Goal: Task Accomplishment & Management: Complete application form

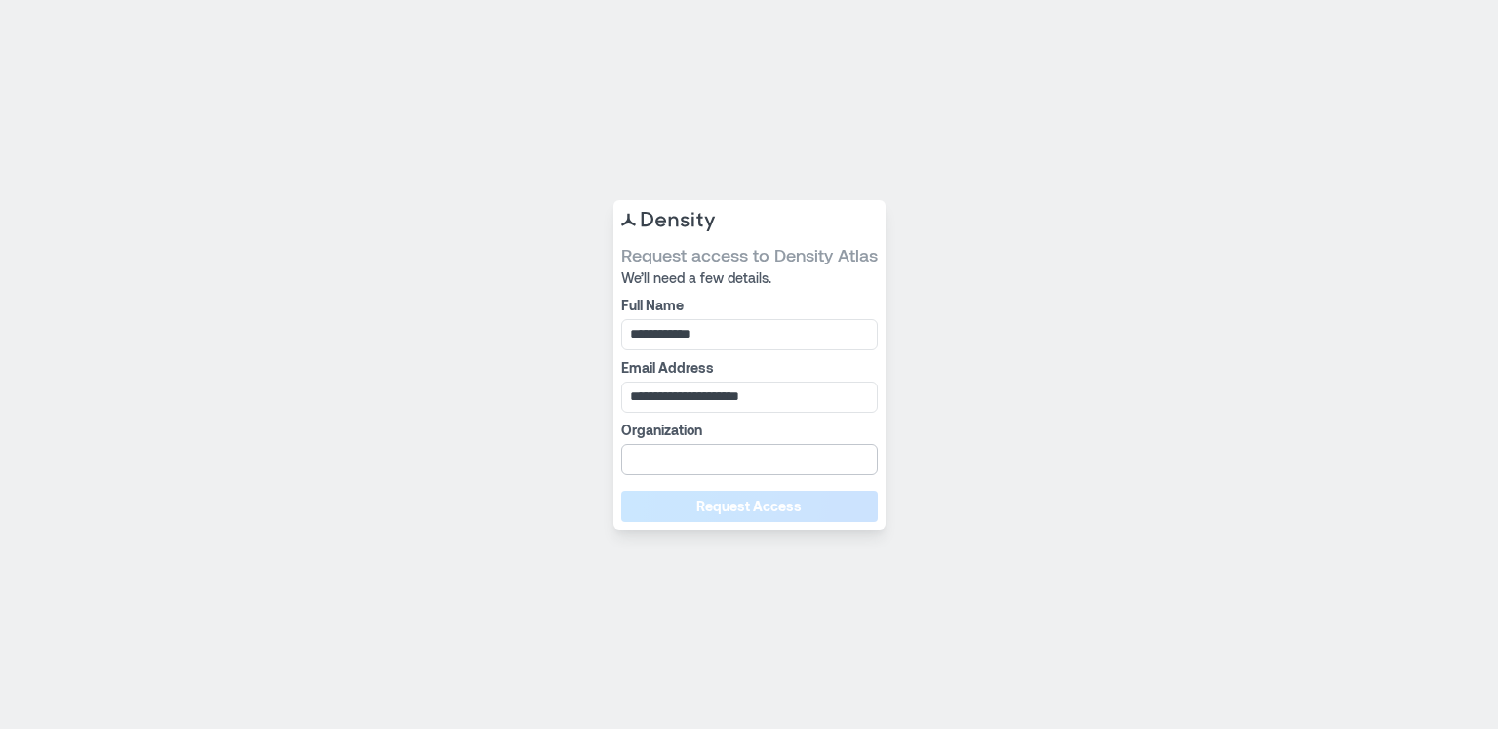
click at [753, 458] on input "Organization" at bounding box center [749, 459] width 257 height 31
type input "*******"
click at [806, 501] on button "Request Access" at bounding box center [749, 506] width 257 height 31
